Goal: Book appointment/travel/reservation

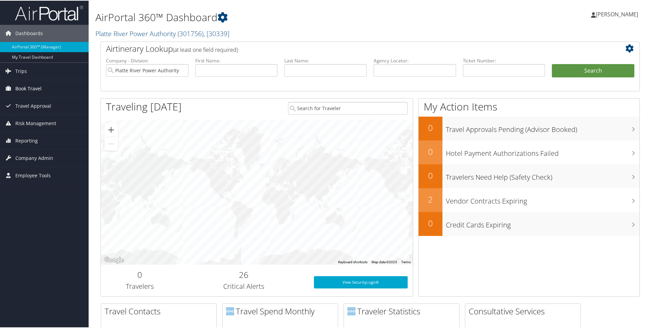
click at [22, 86] on span "Book Travel" at bounding box center [28, 87] width 26 height 17
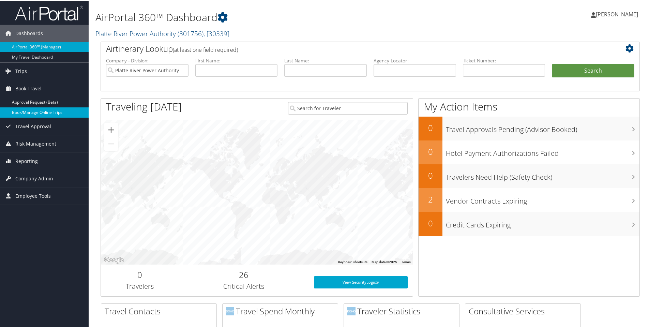
click at [26, 110] on link "Book/Manage Online Trips" at bounding box center [44, 112] width 89 height 10
